Goal: Transaction & Acquisition: Purchase product/service

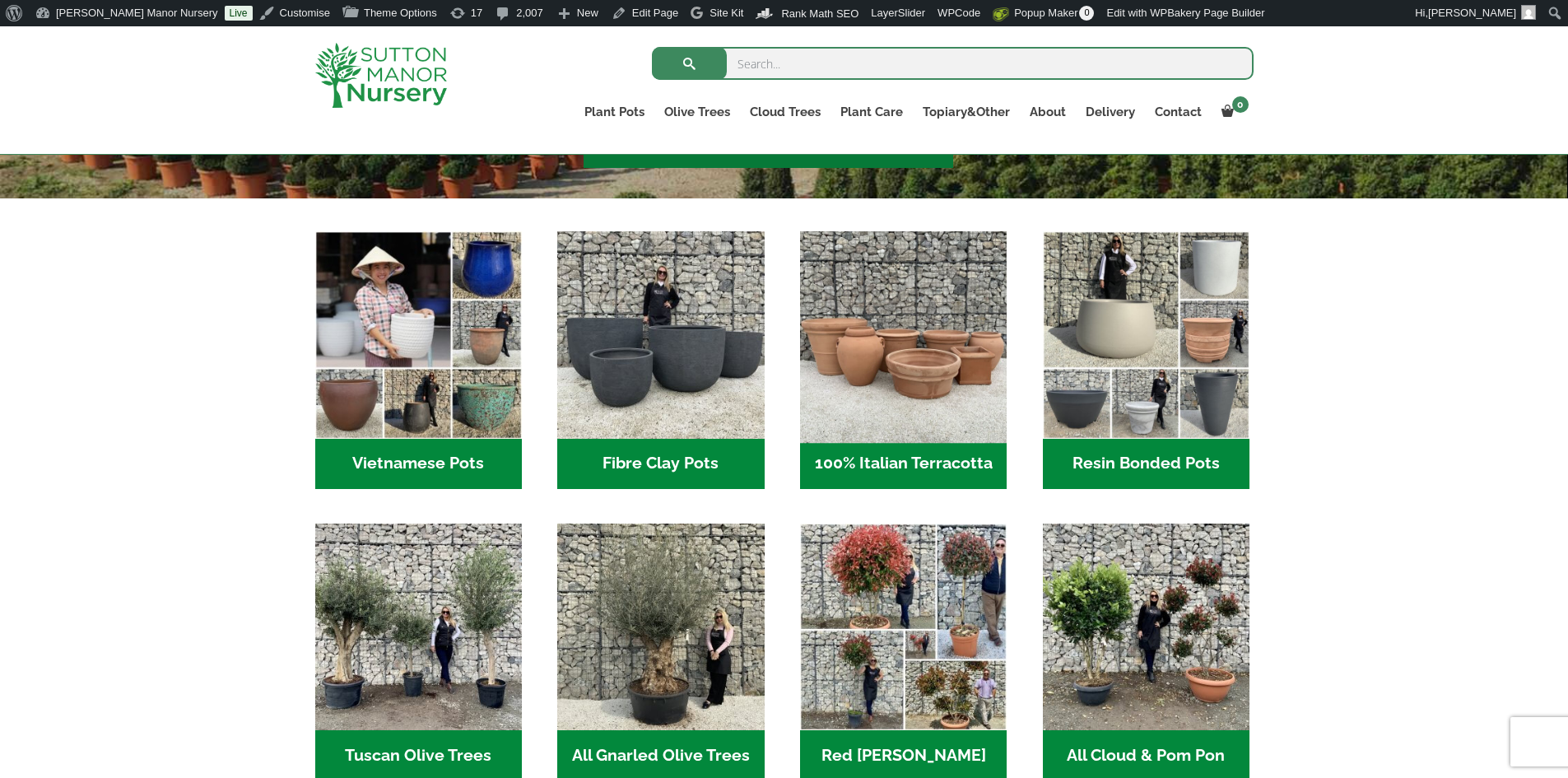
scroll to position [495, 0]
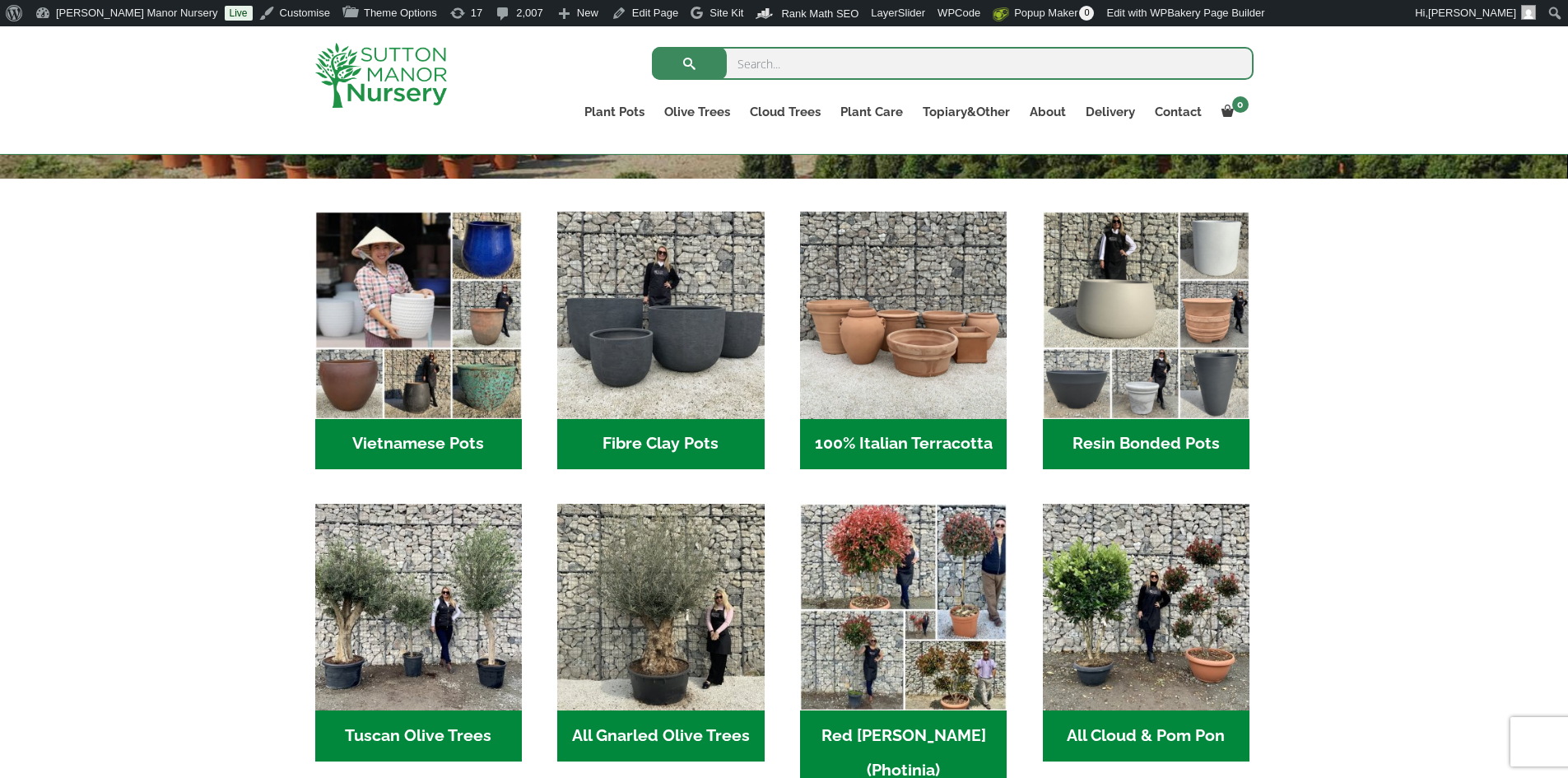
click at [867, 437] on h2 "100% Italian Terracotta (26)" at bounding box center [903, 445] width 206 height 51
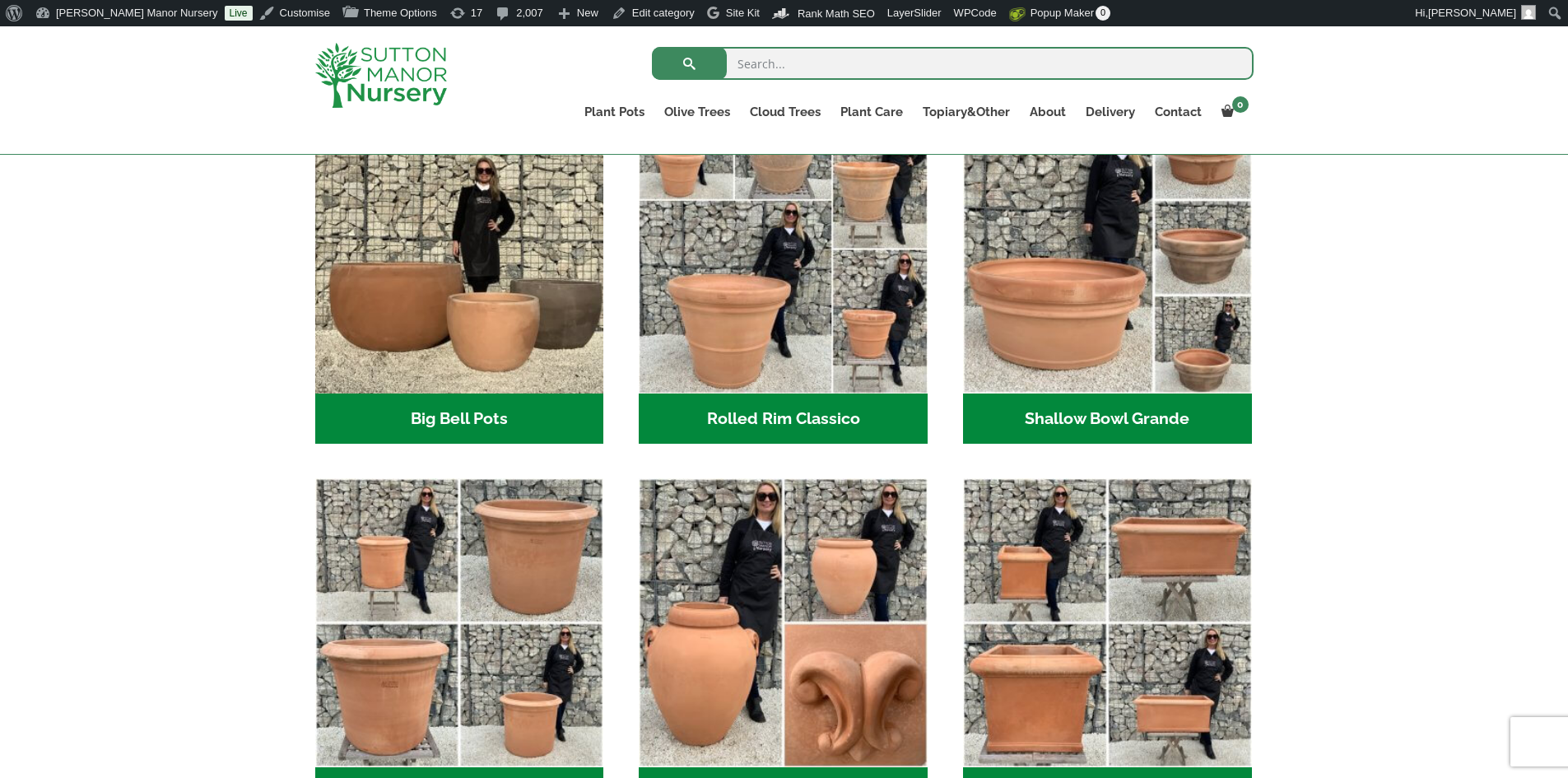
click at [795, 412] on h2 "Rolled Rim Classico (7)" at bounding box center [783, 419] width 289 height 51
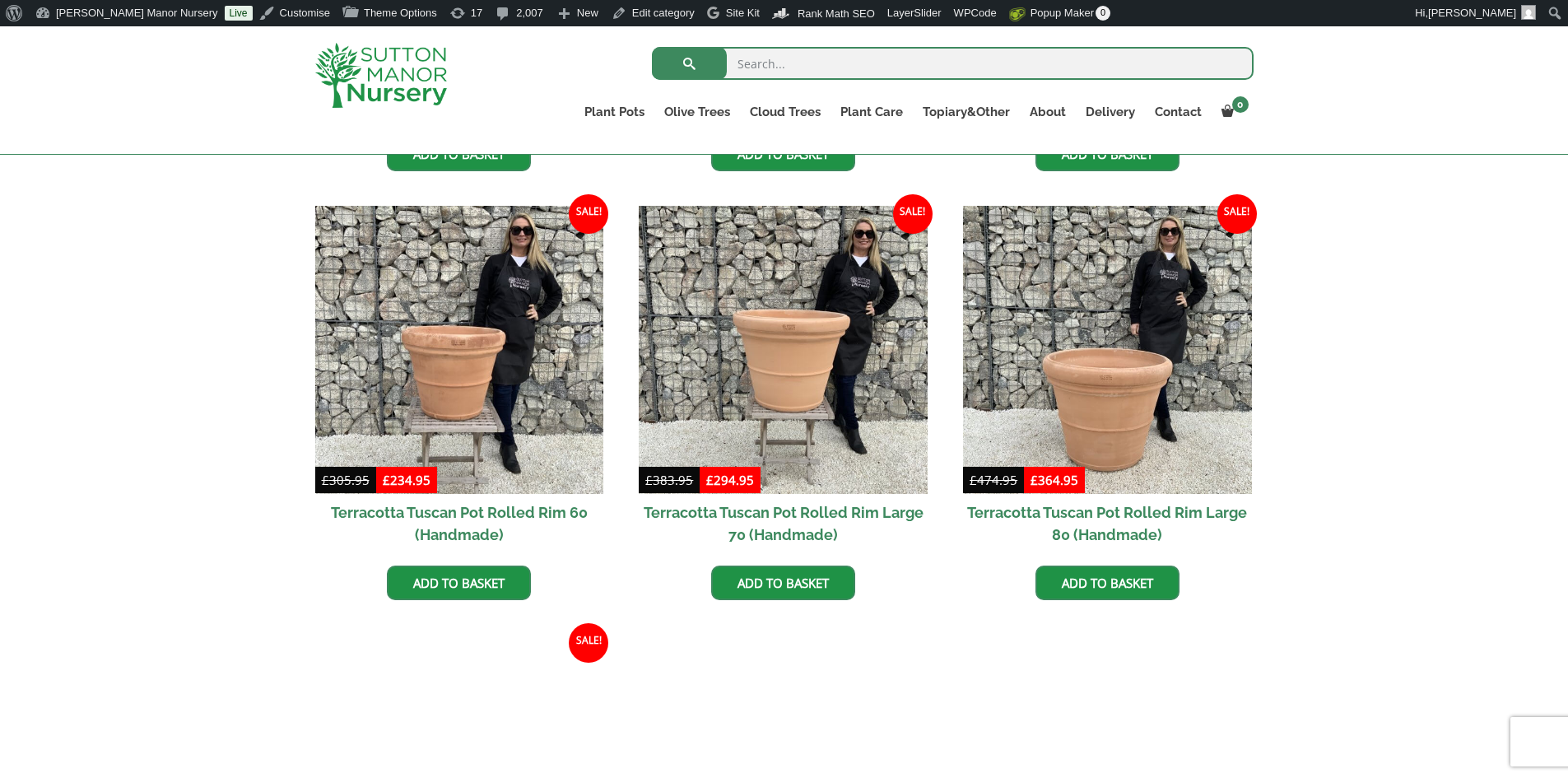
scroll to position [1153, 0]
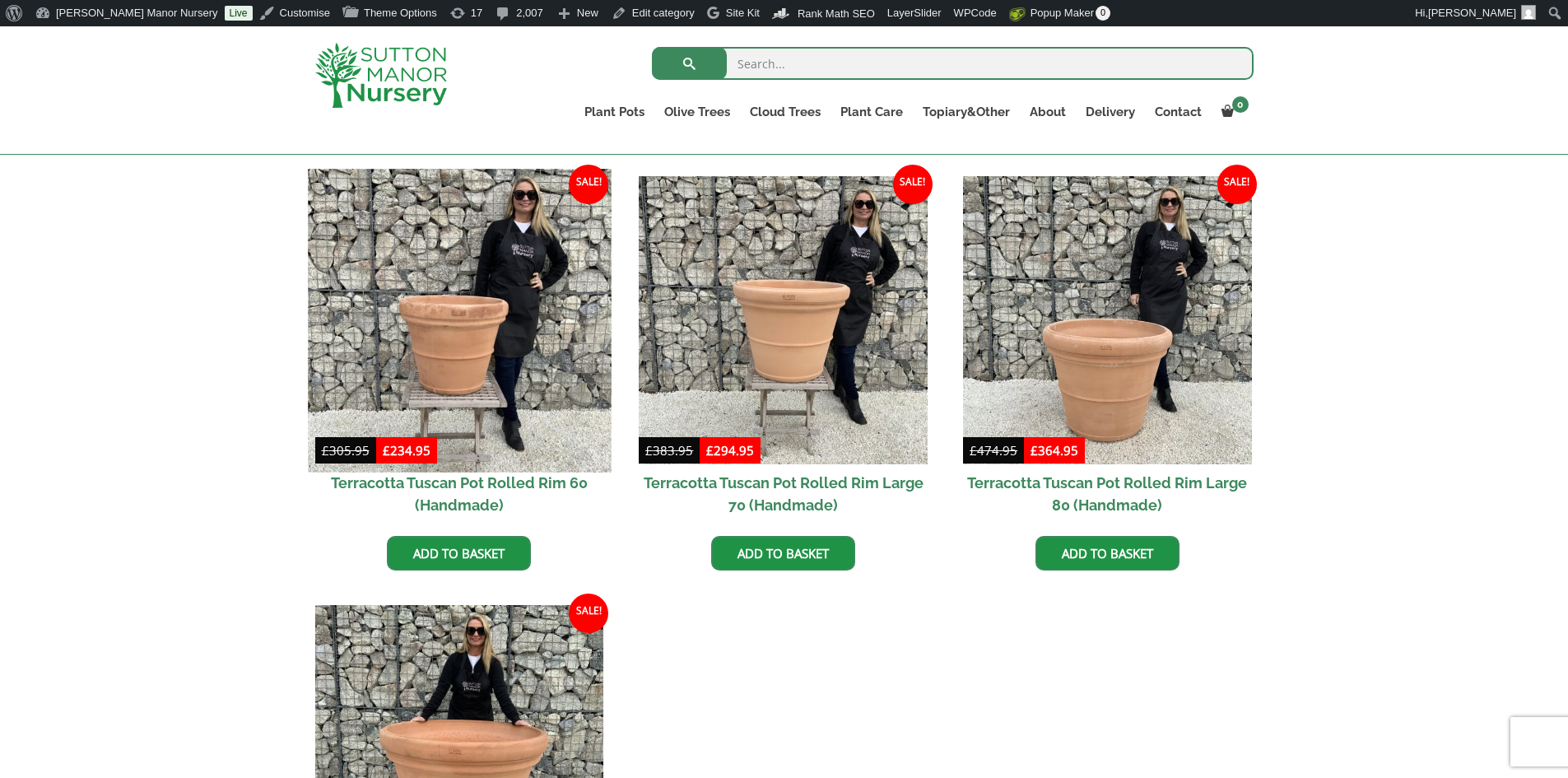
click at [485, 376] on img at bounding box center [458, 319] width 303 height 303
